Goal: Task Accomplishment & Management: Manage account settings

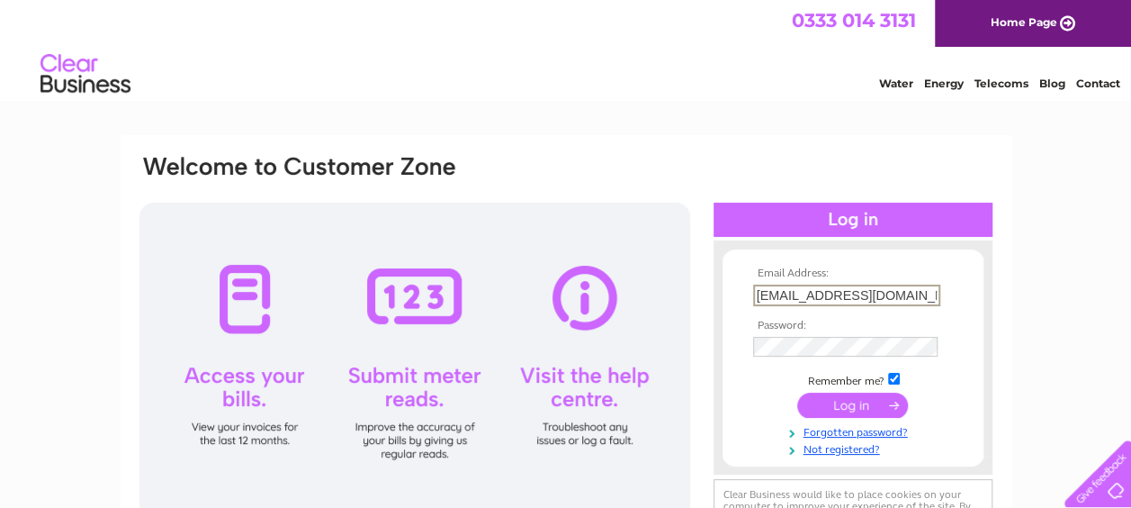
type input "[EMAIL_ADDRESS][DOMAIN_NAME]"
click at [882, 400] on input "submit" at bounding box center [852, 403] width 111 height 25
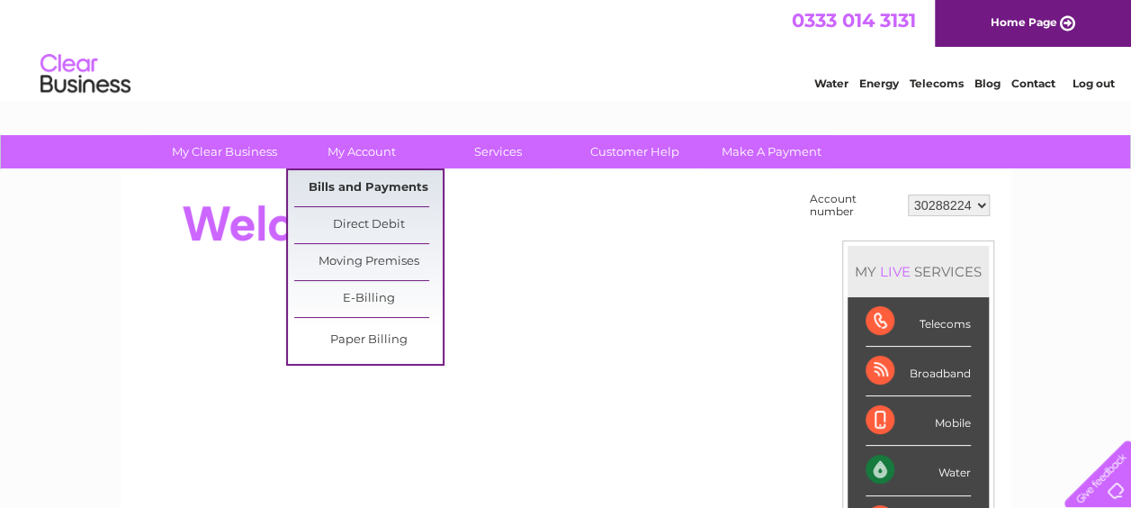
click at [358, 179] on link "Bills and Payments" at bounding box center [368, 188] width 149 height 36
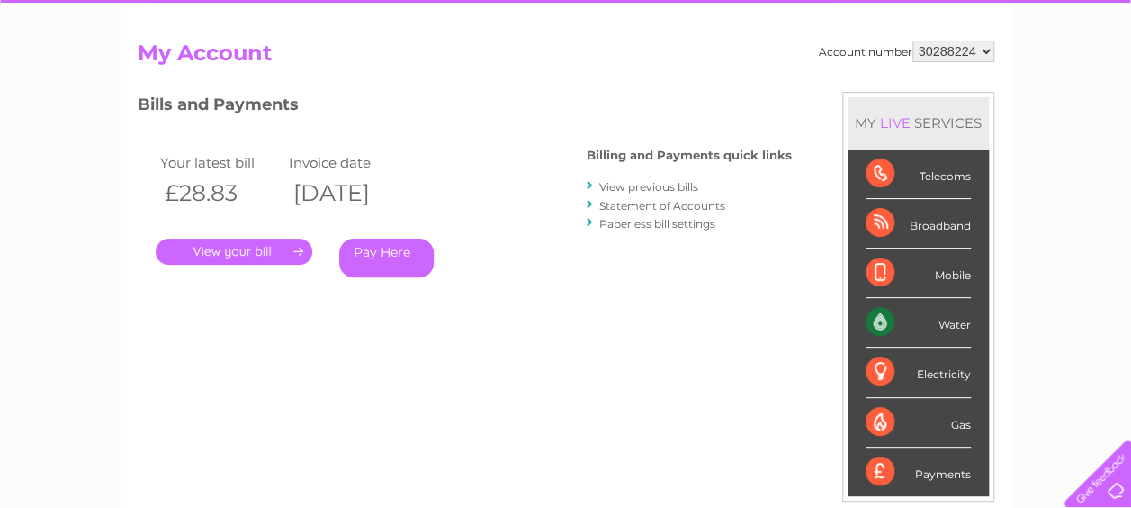
scroll to position [180, 0]
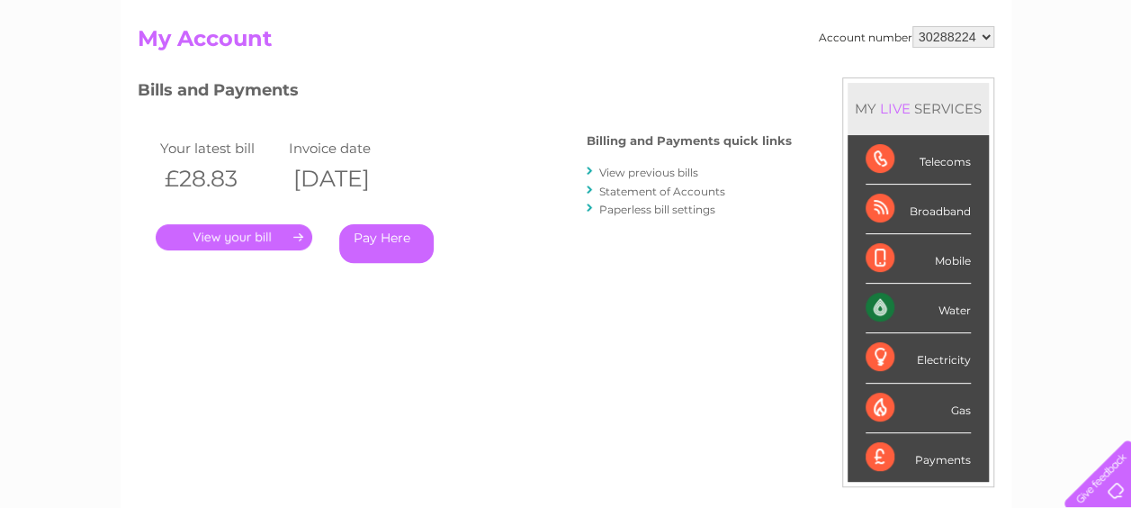
click at [270, 244] on link "." at bounding box center [234, 237] width 157 height 26
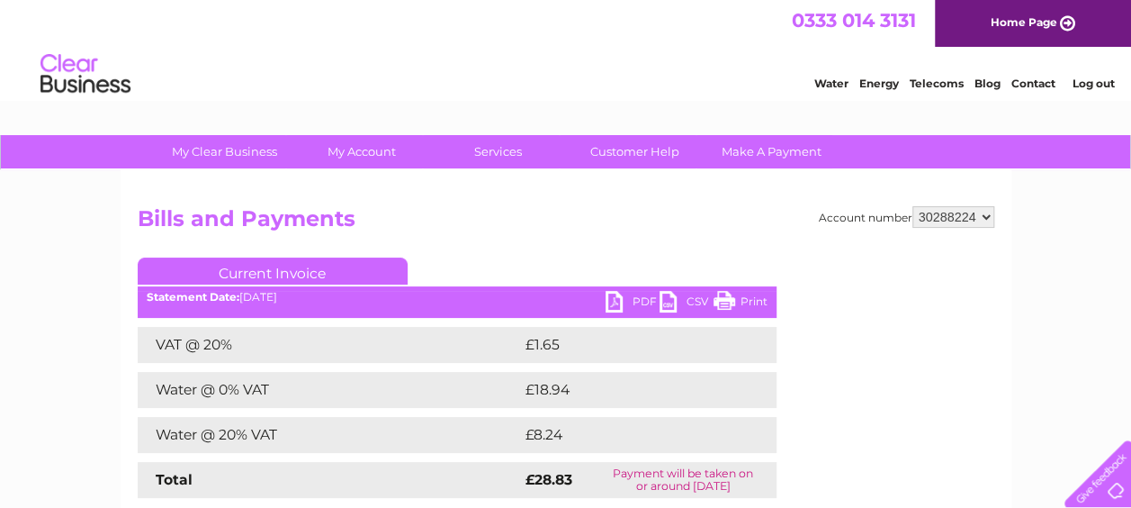
click at [646, 304] on link "PDF" at bounding box center [633, 304] width 54 height 26
